Goal: Task Accomplishment & Management: Manage account settings

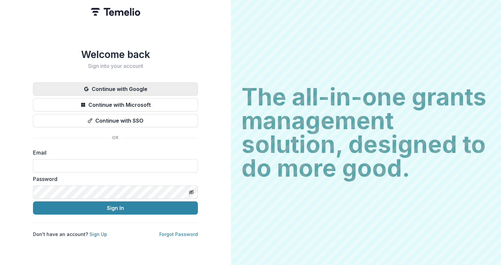
click at [119, 89] on button "Continue with Google" at bounding box center [115, 88] width 165 height 13
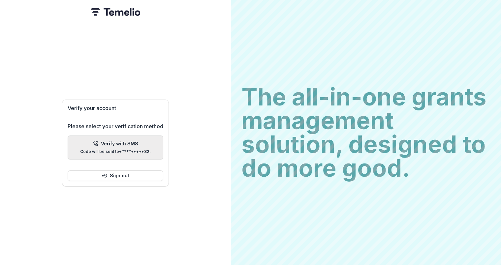
click at [127, 141] on p "Verify with SMS" at bounding box center [119, 144] width 37 height 6
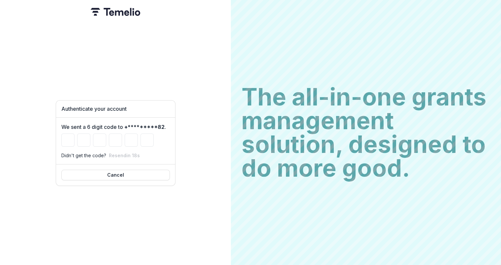
type input "*"
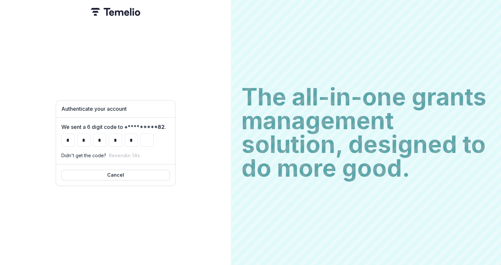
type input "*"
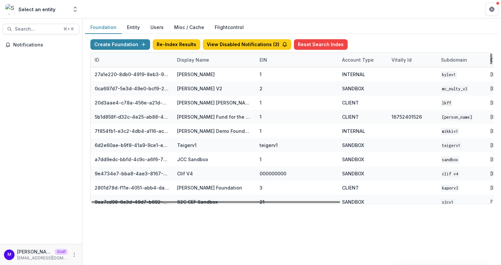
click at [221, 9] on header at bounding box center [291, 9] width 418 height 18
click at [189, 59] on div "Display Name" at bounding box center [193, 59] width 40 height 7
click at [192, 73] on input at bounding box center [213, 74] width 79 height 11
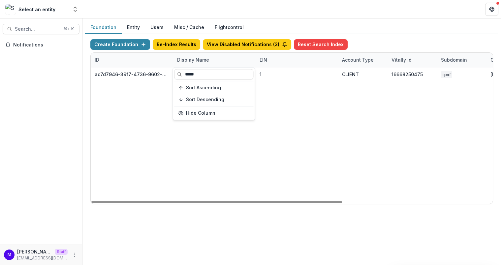
type input "*****"
click at [294, 18] on header at bounding box center [291, 9] width 418 height 18
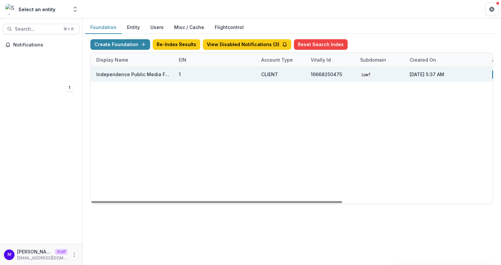
scroll to position [0, 193]
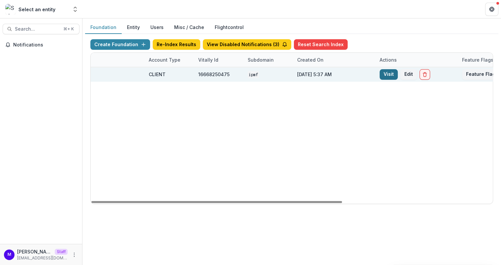
click at [387, 72] on link "Visit" at bounding box center [388, 74] width 18 height 11
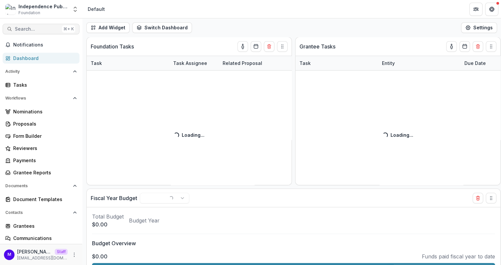
click at [25, 29] on span "Search..." at bounding box center [37, 29] width 44 height 6
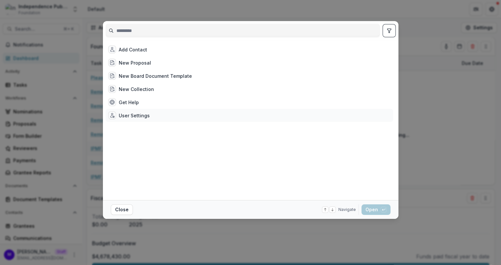
click at [142, 110] on div "User Settings" at bounding box center [248, 115] width 287 height 13
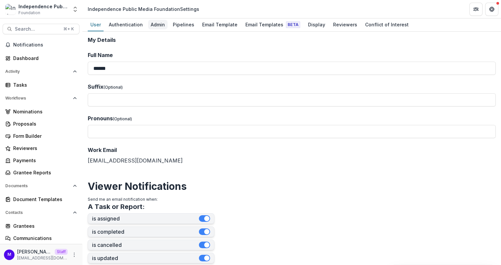
click at [157, 24] on div "Admin" at bounding box center [157, 25] width 19 height 10
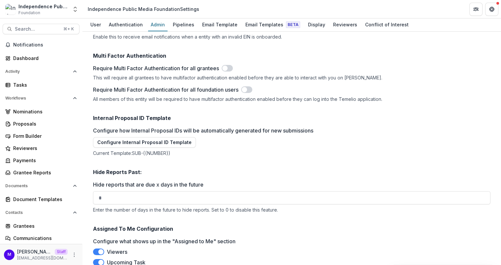
scroll to position [1305, 0]
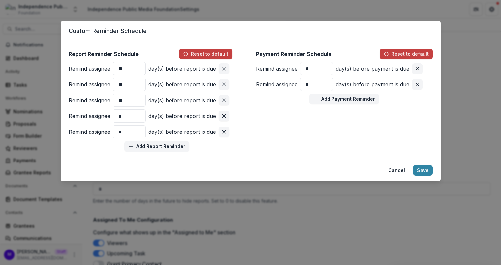
click at [273, 218] on div "Custom Reminder Schedule Report Reminder Schedule Reset to default Remind assig…" at bounding box center [250, 132] width 501 height 265
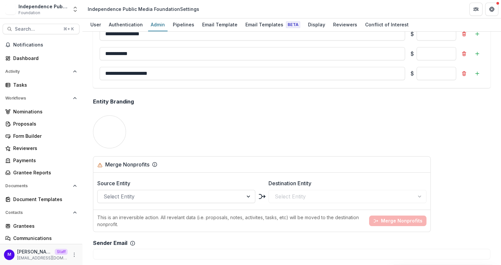
scroll to position [1305, 0]
